Goal: Task Accomplishment & Management: Manage account settings

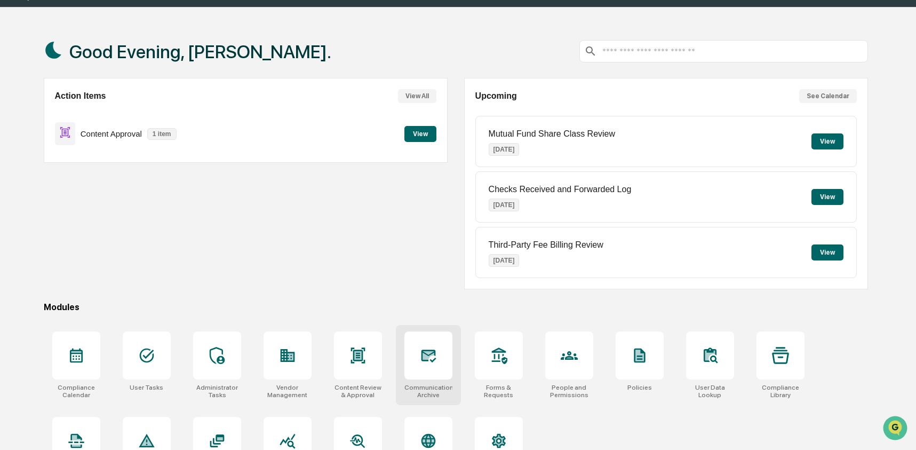
scroll to position [69, 0]
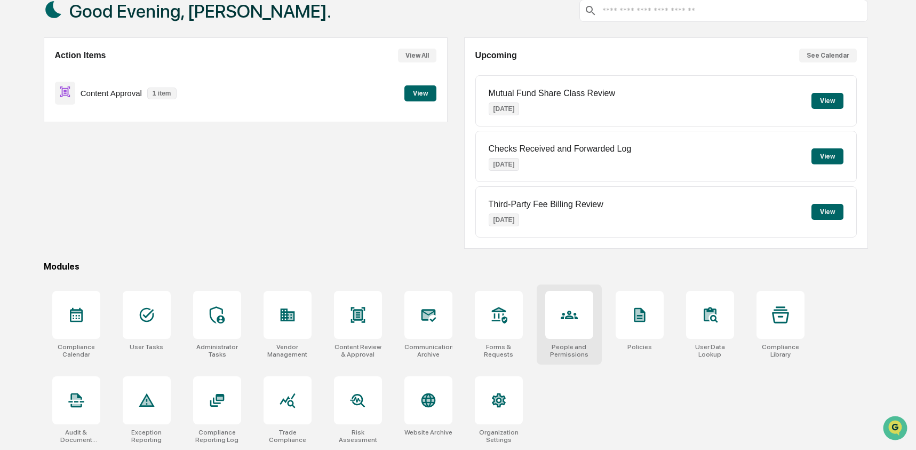
click at [552, 322] on div at bounding box center [569, 315] width 48 height 48
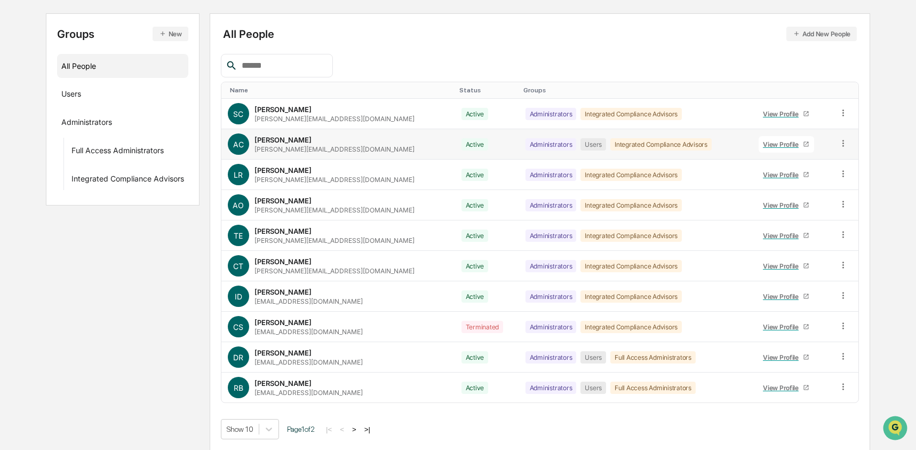
scroll to position [108, 0]
click at [268, 65] on input "text" at bounding box center [282, 65] width 91 height 14
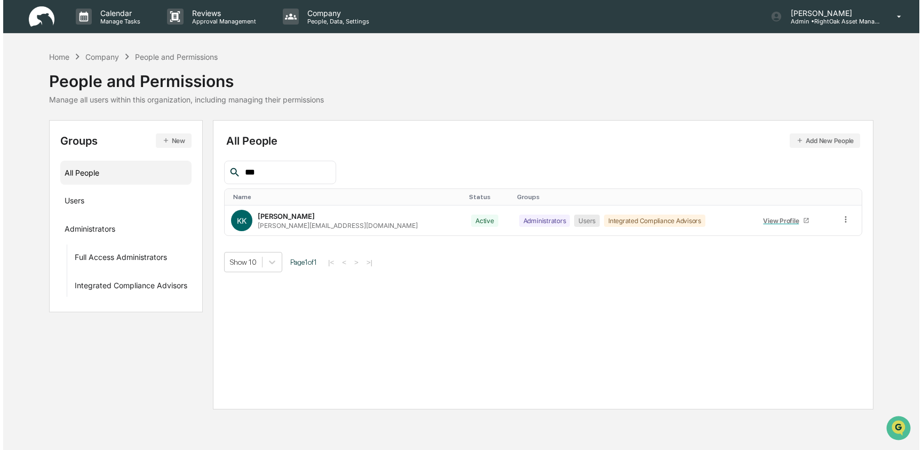
scroll to position [0, 0]
type input "***"
click at [168, 138] on button "New" at bounding box center [171, 140] width 36 height 14
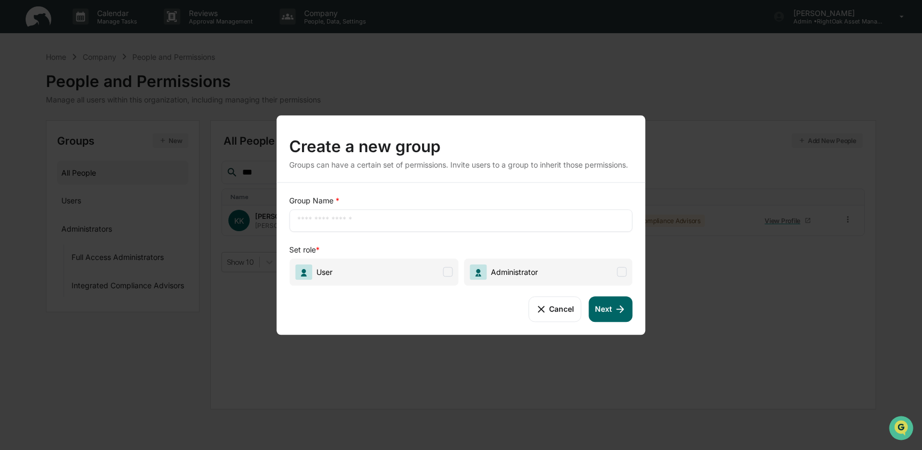
click at [354, 232] on div "​" at bounding box center [460, 220] width 343 height 22
click at [354, 224] on input "text" at bounding box center [460, 220] width 327 height 11
type input "****"
click at [562, 273] on span "Administrator" at bounding box center [548, 271] width 169 height 27
click at [617, 315] on icon at bounding box center [620, 309] width 12 height 12
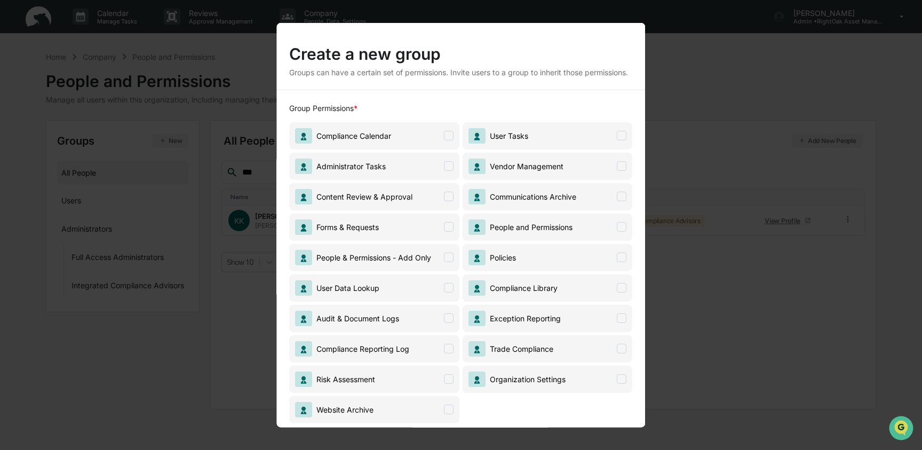
click at [401, 240] on span "Forms & Requests" at bounding box center [374, 226] width 170 height 27
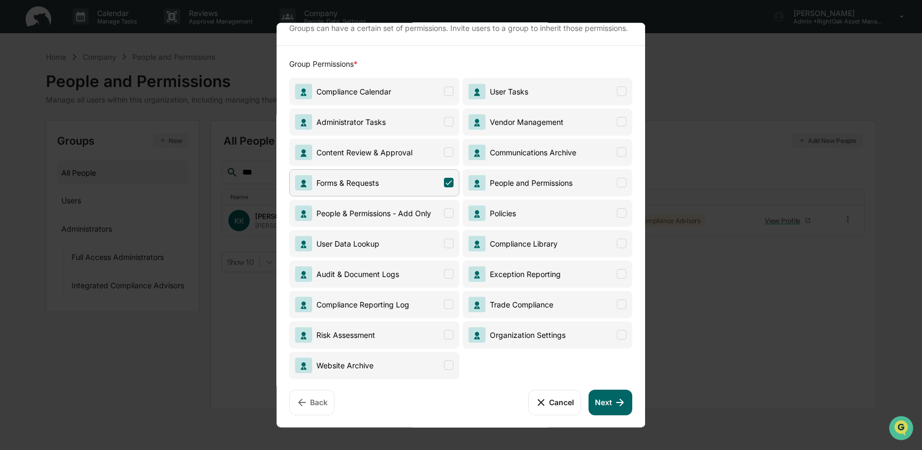
scroll to position [51, 0]
click at [601, 408] on button "Next" at bounding box center [610, 402] width 44 height 26
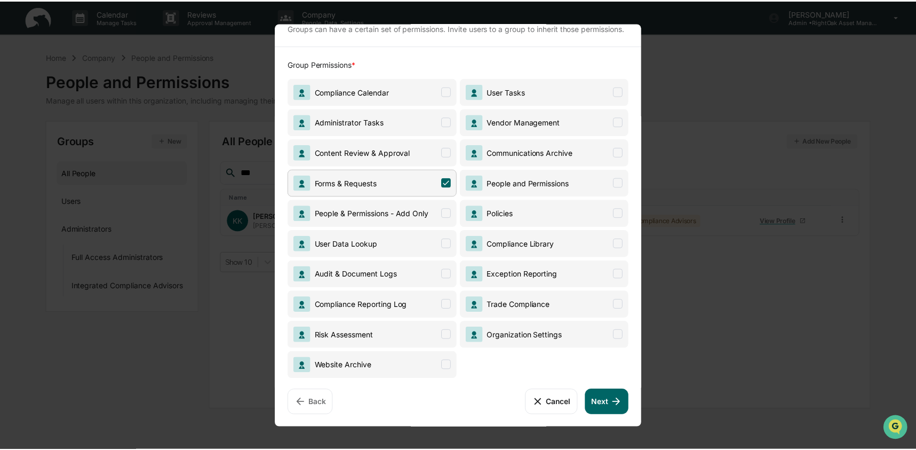
scroll to position [0, 0]
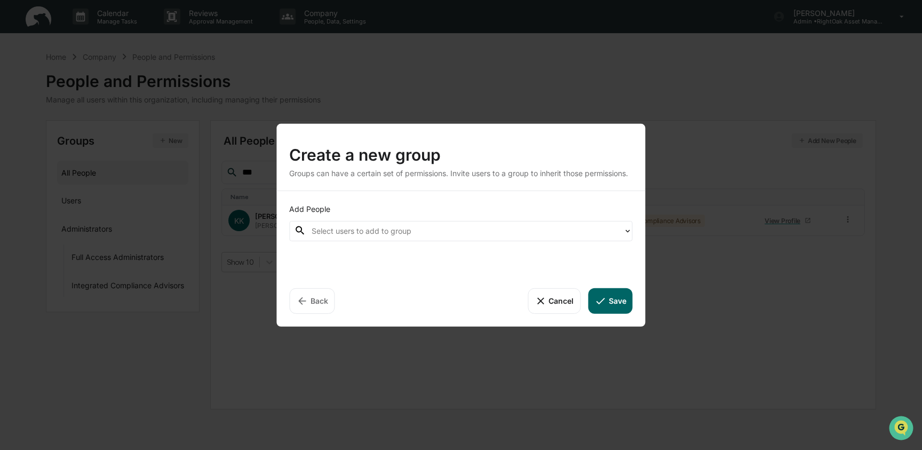
click at [354, 235] on div at bounding box center [465, 231] width 307 height 12
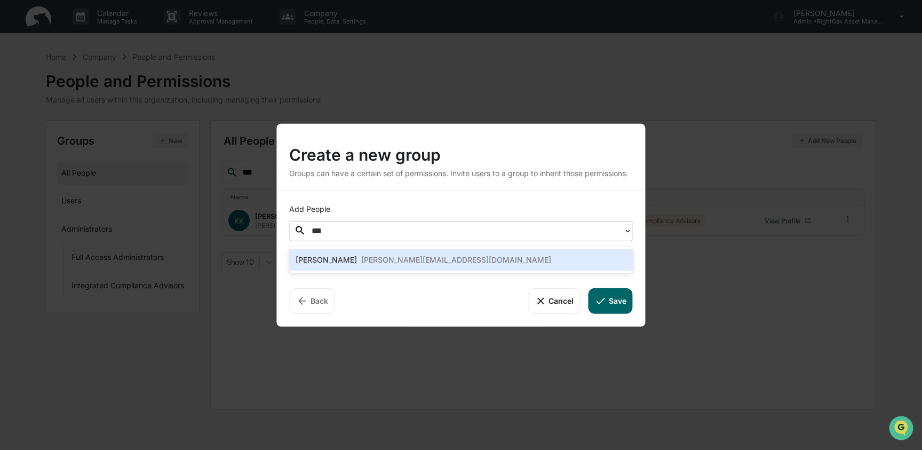
type input "****"
click at [361, 261] on div "[PERSON_NAME][EMAIL_ADDRESS][DOMAIN_NAME]" at bounding box center [456, 259] width 190 height 13
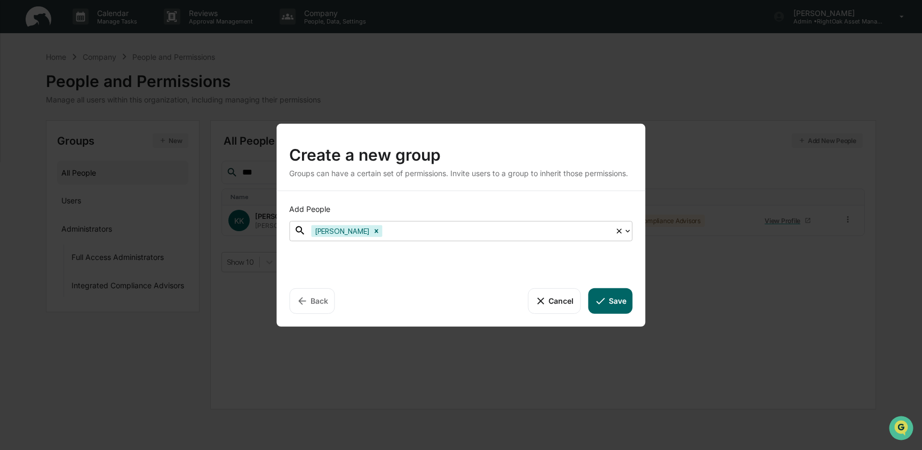
click at [616, 302] on button "Save" at bounding box center [610, 301] width 44 height 26
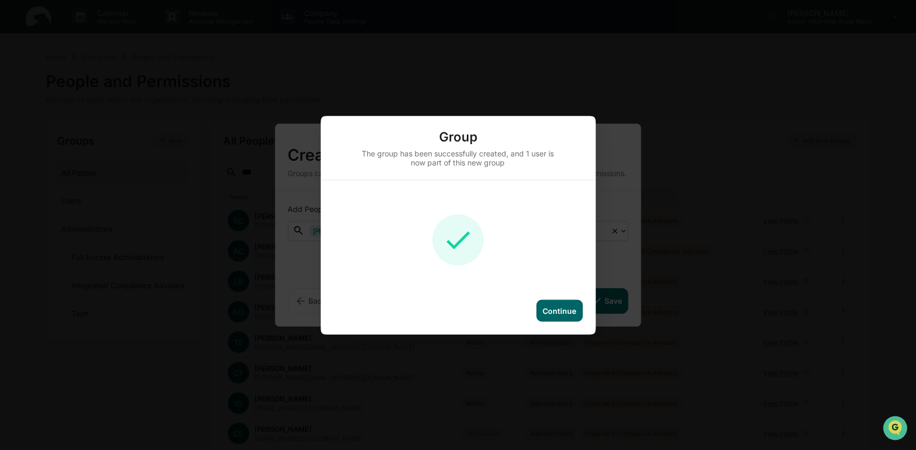
click at [568, 311] on div "Continue" at bounding box center [560, 310] width 34 height 9
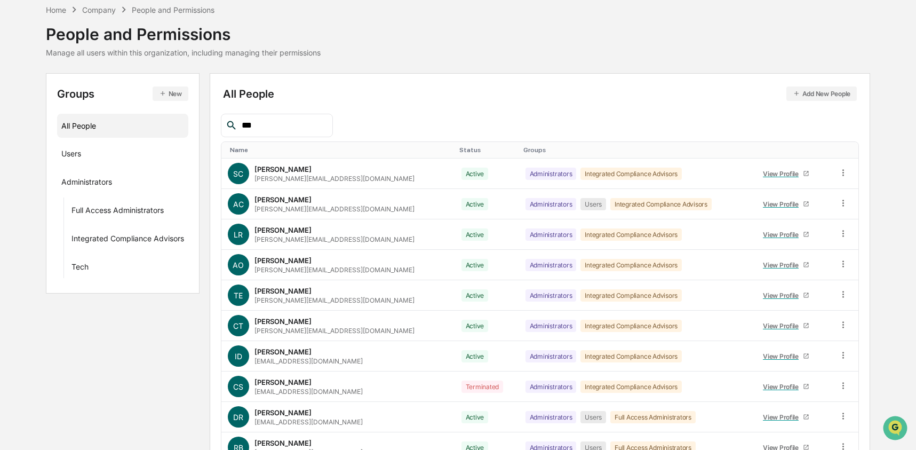
scroll to position [2, 0]
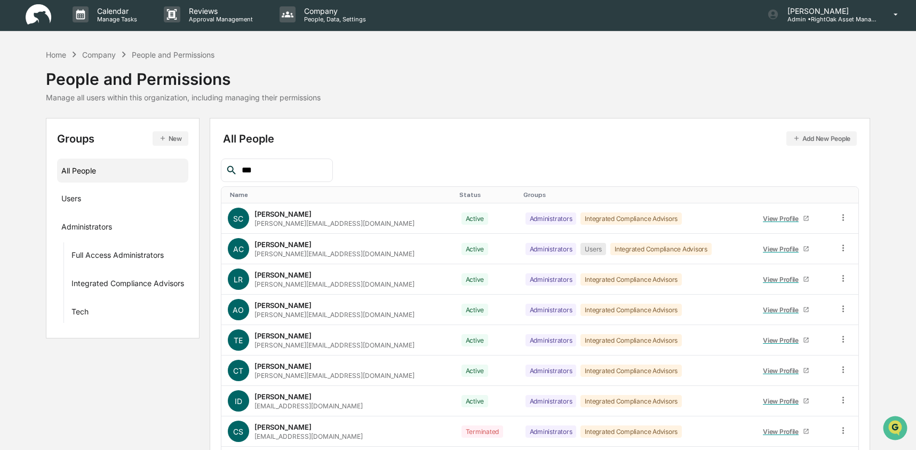
click at [265, 176] on input "***" at bounding box center [282, 170] width 91 height 14
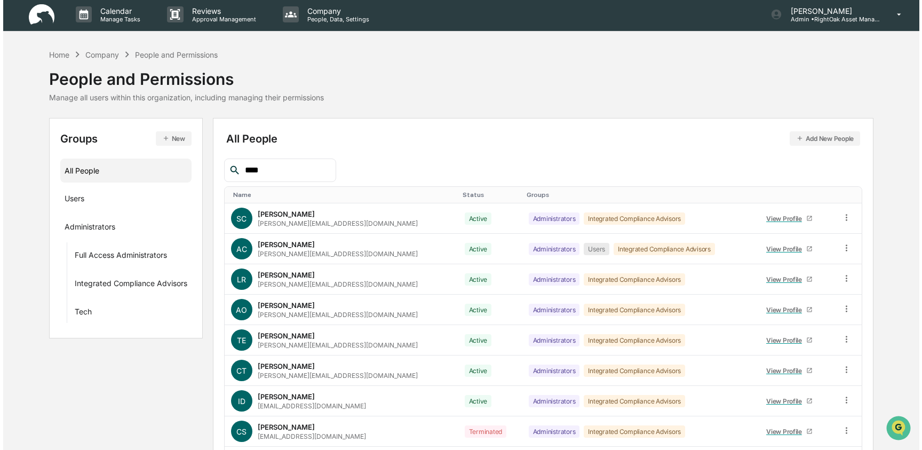
scroll to position [0, 0]
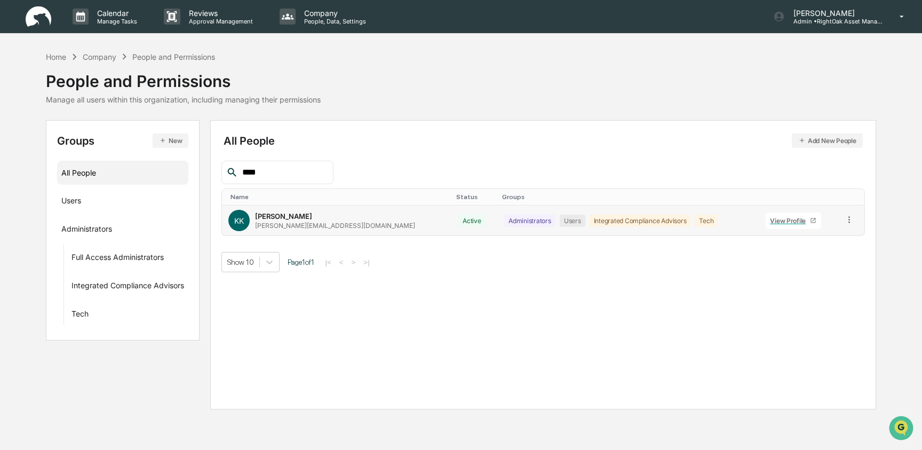
type input "****"
click at [845, 219] on icon at bounding box center [849, 219] width 10 height 10
click at [820, 235] on div "Groups & Permissions" at bounding box center [801, 236] width 89 height 13
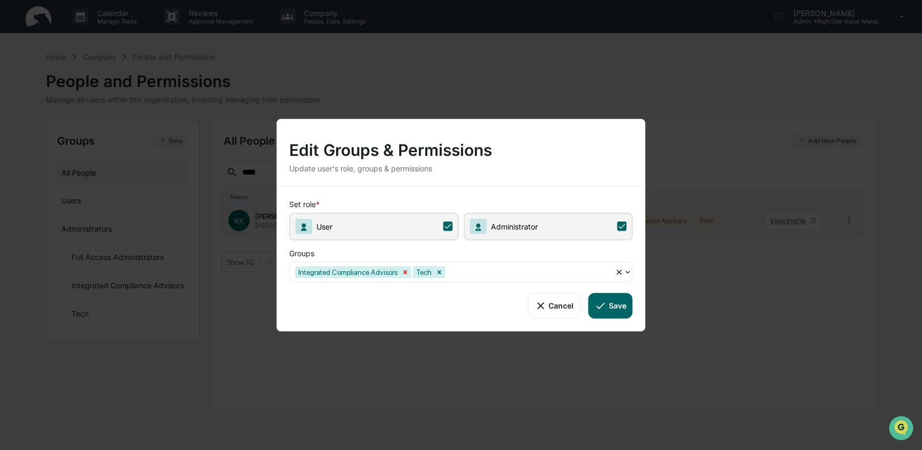
click at [409, 272] on icon "Remove Integrated Compliance Advisors" at bounding box center [404, 271] width 7 height 7
click at [593, 308] on button "Save" at bounding box center [610, 305] width 44 height 26
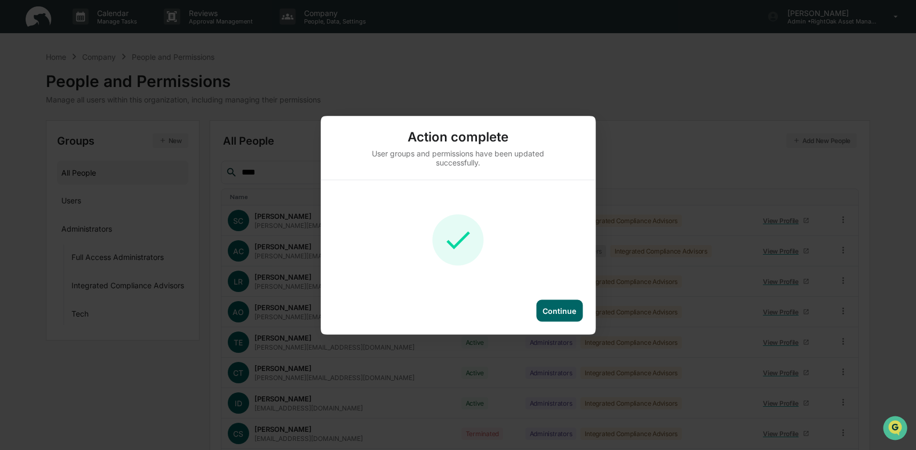
click at [541, 309] on div "Continue" at bounding box center [559, 310] width 46 height 22
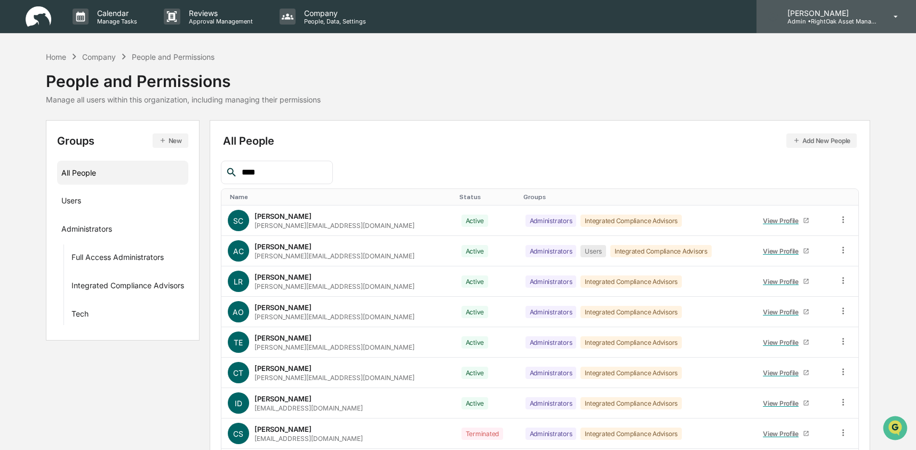
click at [838, 19] on p "Admin • RightOak Asset Management, LLC" at bounding box center [828, 21] width 99 height 7
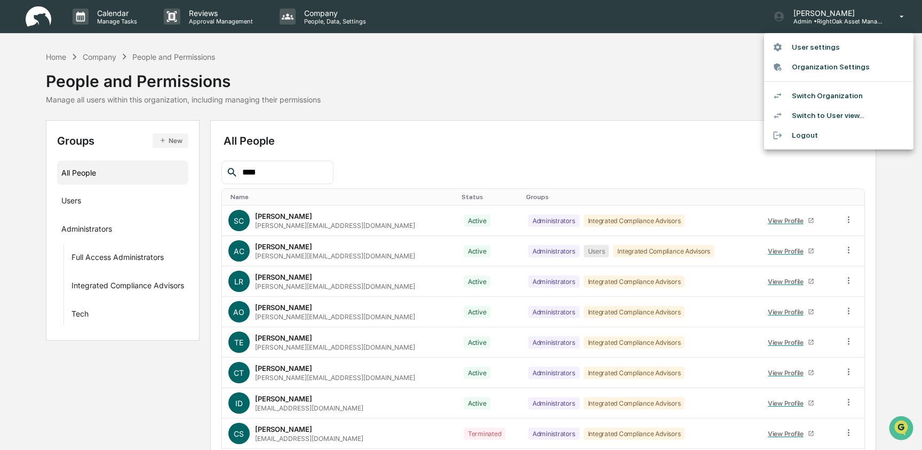
click at [823, 95] on li "Switch Organization" at bounding box center [838, 96] width 149 height 20
